Goal: Information Seeking & Learning: Learn about a topic

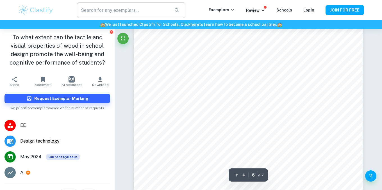
scroll to position [1717, 0]
type input "5"
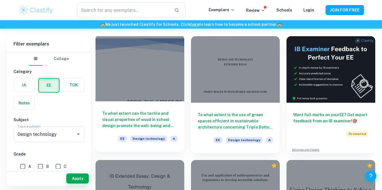
scroll to position [37, 0]
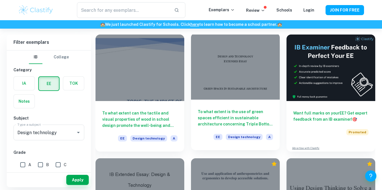
click at [235, 82] on div at bounding box center [235, 66] width 89 height 67
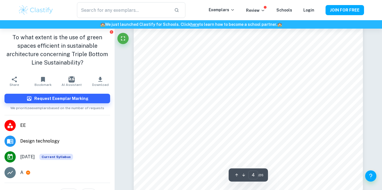
scroll to position [1107, 0]
type input "12"
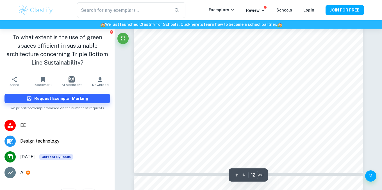
scroll to position [3567, 0]
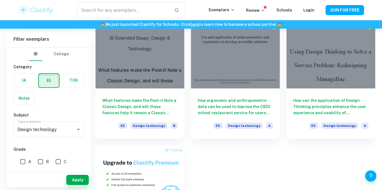
scroll to position [171, 0]
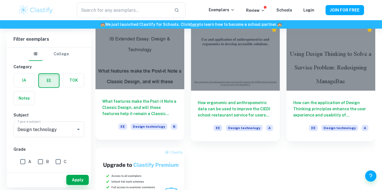
click at [123, 51] on div at bounding box center [139, 56] width 89 height 67
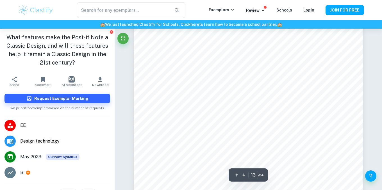
scroll to position [4062, 0]
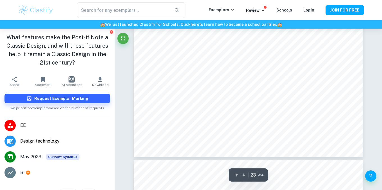
type input "22"
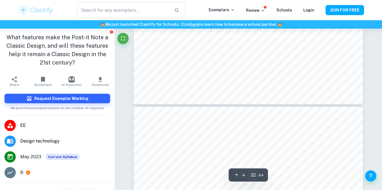
scroll to position [7197, 0]
